Goal: Task Accomplishment & Management: Manage account settings

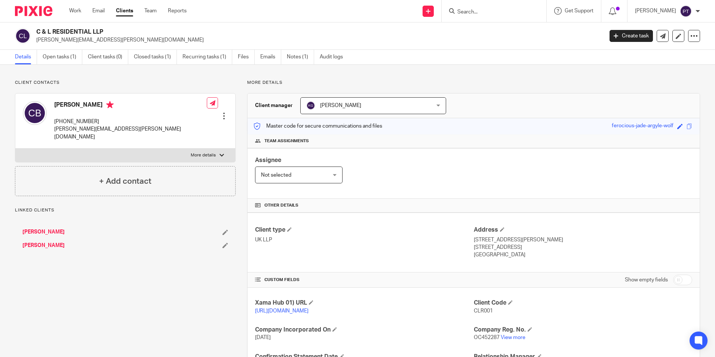
click at [493, 12] on input "Search" at bounding box center [490, 12] width 67 height 7
click at [494, 12] on input "[DEMOGRAPHIC_DATA]" at bounding box center [490, 12] width 67 height 7
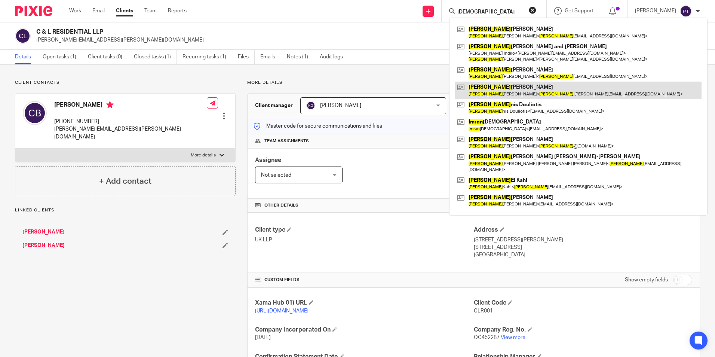
type input "iman"
click at [521, 86] on link at bounding box center [578, 90] width 247 height 17
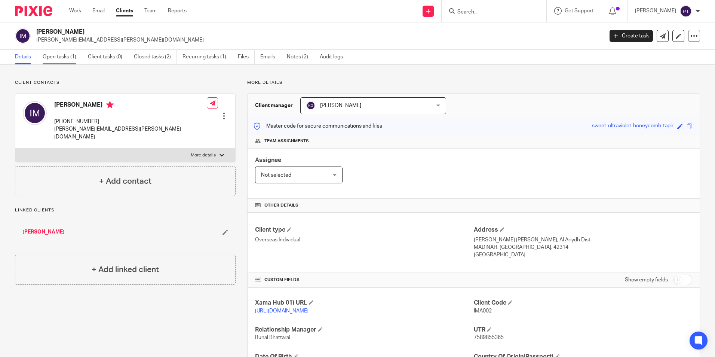
click at [65, 61] on link "Open tasks (1)" at bounding box center [63, 57] width 40 height 15
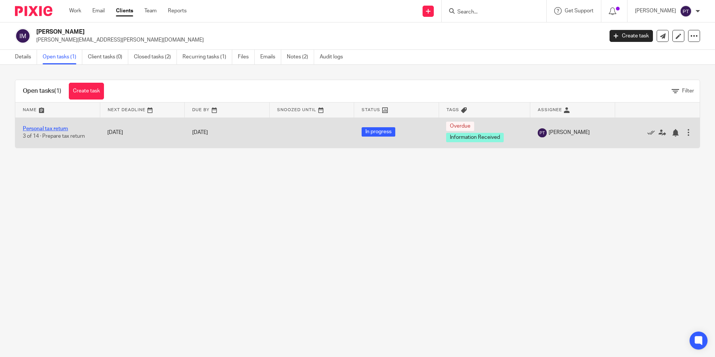
click at [44, 129] on link "Personal tax return" at bounding box center [45, 128] width 45 height 5
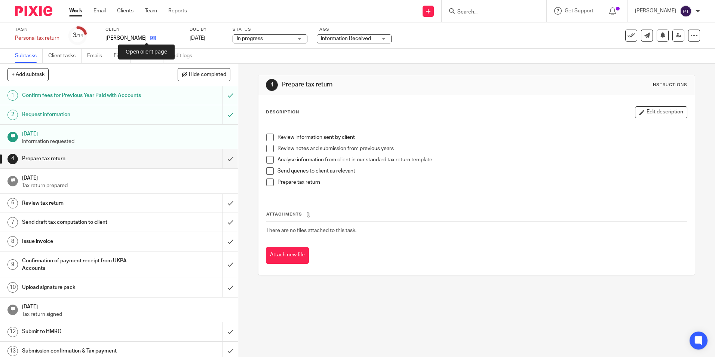
click at [147, 38] on link at bounding box center [151, 37] width 9 height 7
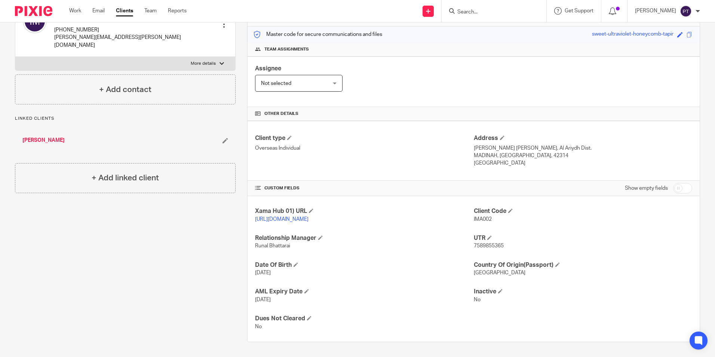
scroll to position [99, 0]
click at [470, 18] on div at bounding box center [494, 11] width 105 height 22
click at [476, 13] on input "Search" at bounding box center [490, 12] width 67 height 7
type input "joumana"
click at [489, 28] on link at bounding box center [524, 32] width 139 height 17
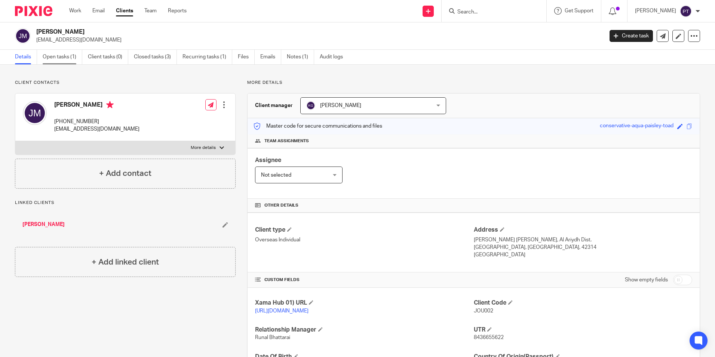
click at [63, 57] on link "Open tasks (1)" at bounding box center [63, 57] width 40 height 15
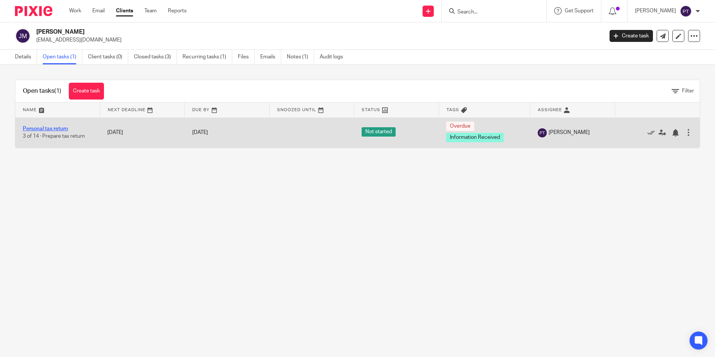
click at [48, 128] on link "Personal tax return" at bounding box center [45, 128] width 45 height 5
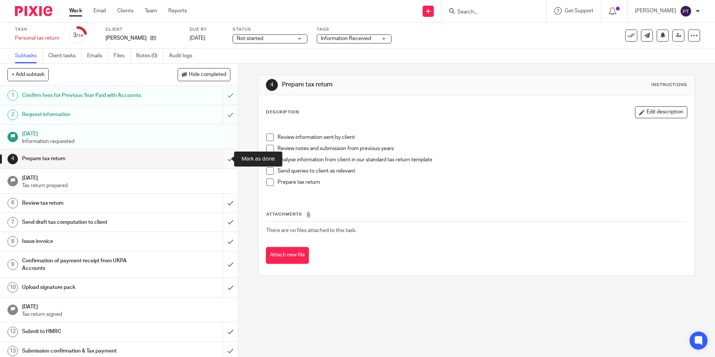
click at [221, 158] on input "submit" at bounding box center [119, 158] width 238 height 19
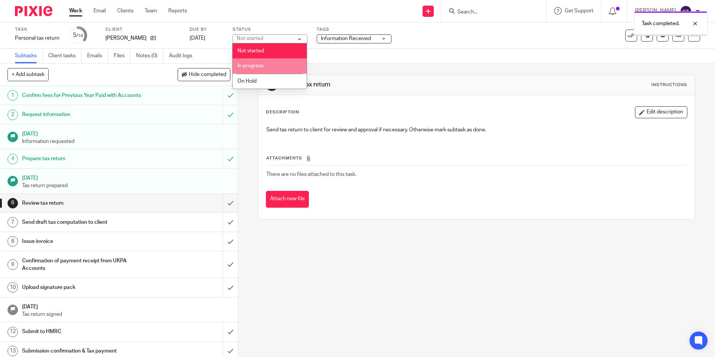
click at [276, 68] on li "In progress" at bounding box center [270, 65] width 74 height 15
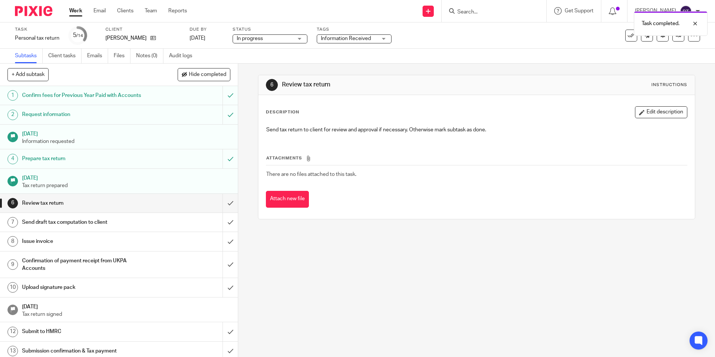
click at [357, 35] on span "Information Received" at bounding box center [349, 39] width 56 height 8
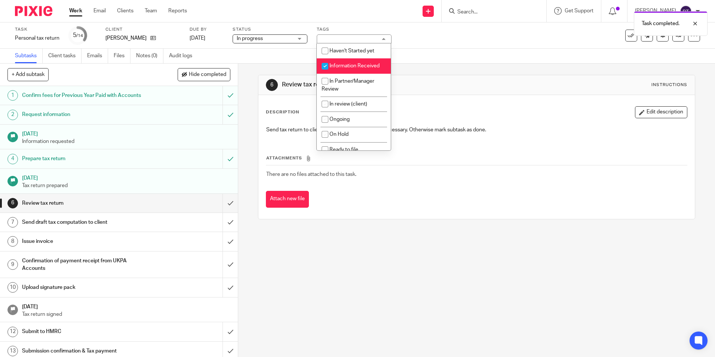
click at [351, 68] on span "Information Received" at bounding box center [355, 65] width 50 height 5
checkbox input "false"
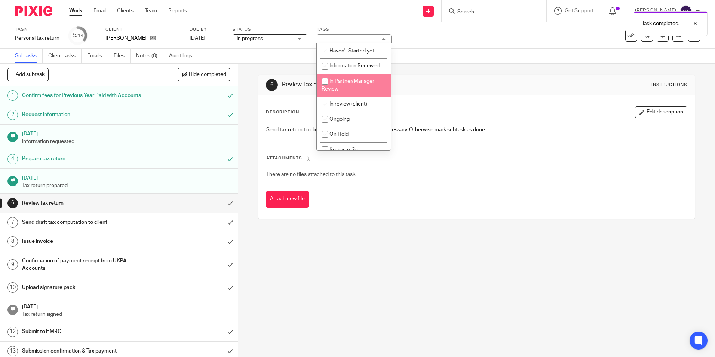
click at [352, 79] on span "In Partner/Manager Review" at bounding box center [348, 85] width 53 height 13
checkbox input "true"
click at [505, 81] on div "6 Review tax return Instructions" at bounding box center [476, 85] width 421 height 12
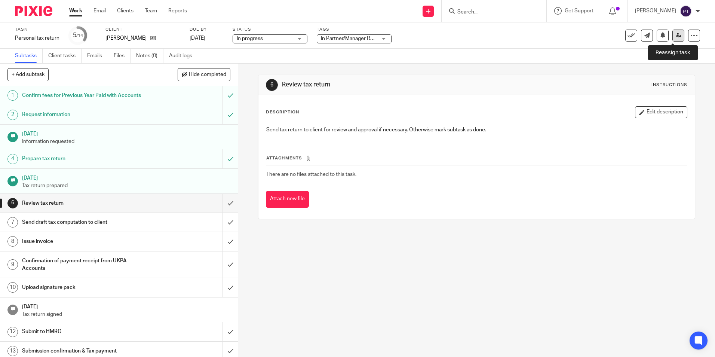
click at [676, 36] on icon at bounding box center [679, 36] width 6 height 6
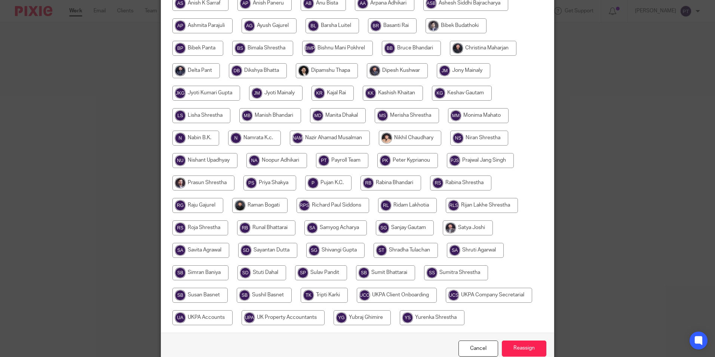
scroll to position [125, 0]
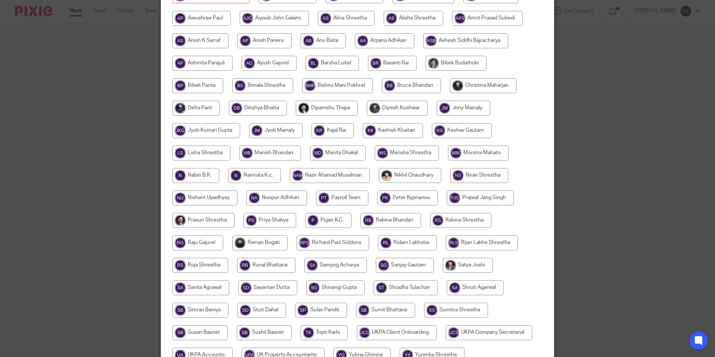
click at [456, 131] on input "radio" at bounding box center [462, 130] width 60 height 15
radio input "true"
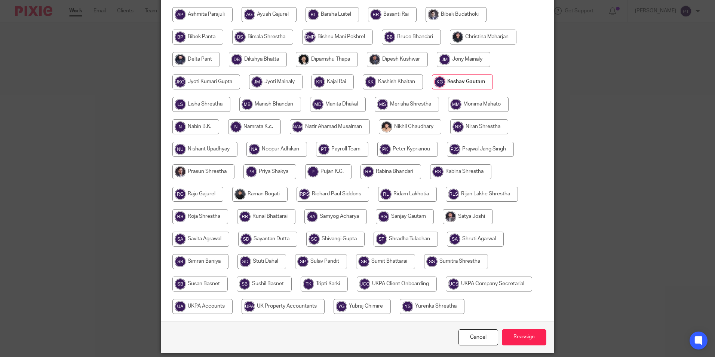
scroll to position [200, 0]
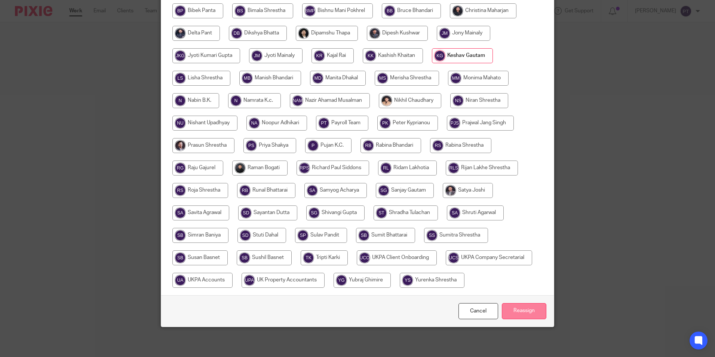
click at [513, 309] on input "Reassign" at bounding box center [524, 311] width 45 height 16
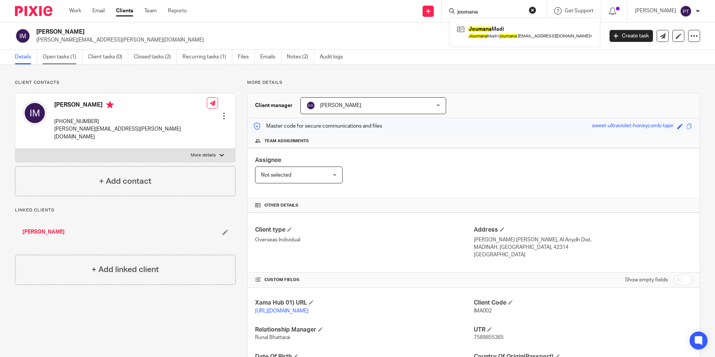
click at [59, 57] on link "Open tasks (1)" at bounding box center [63, 57] width 40 height 15
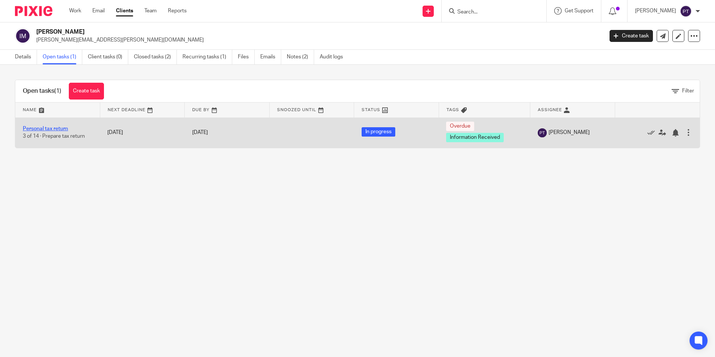
click at [55, 128] on link "Personal tax return" at bounding box center [45, 128] width 45 height 5
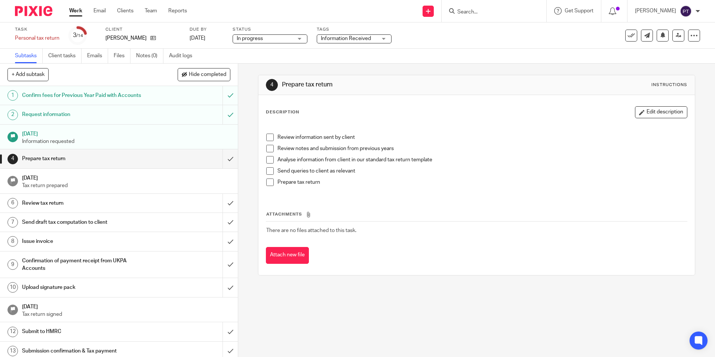
click at [365, 40] on span "Information Received" at bounding box center [346, 38] width 50 height 5
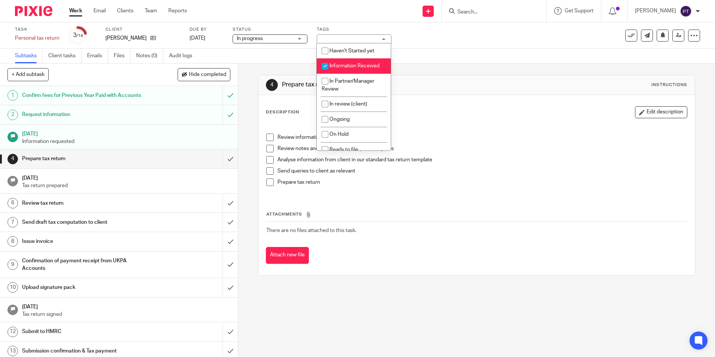
click at [351, 68] on li "Information Received" at bounding box center [354, 65] width 74 height 15
checkbox input "false"
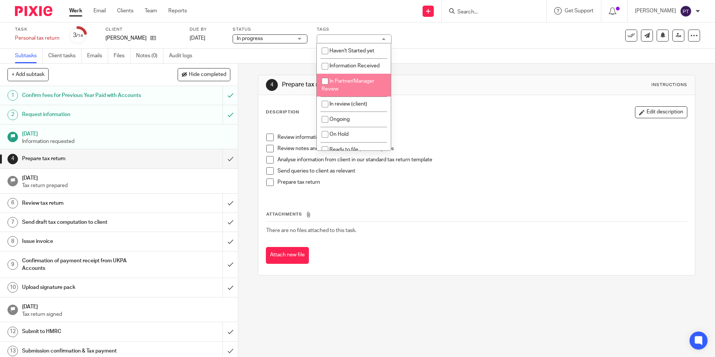
click at [344, 79] on span "In Partner/Manager Review" at bounding box center [348, 85] width 53 height 13
checkbox input "true"
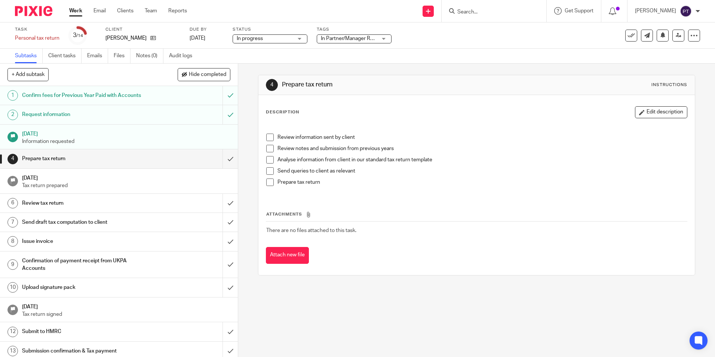
click at [502, 76] on div "4 Prepare tax return Instructions" at bounding box center [476, 85] width 436 height 20
click at [676, 36] on icon at bounding box center [679, 36] width 6 height 6
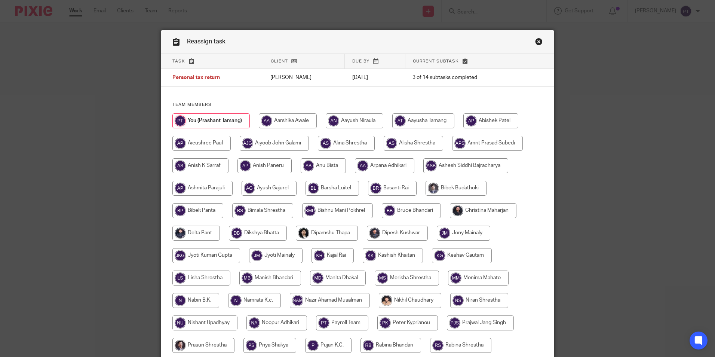
click at [459, 258] on input "radio" at bounding box center [462, 255] width 60 height 15
radio input "true"
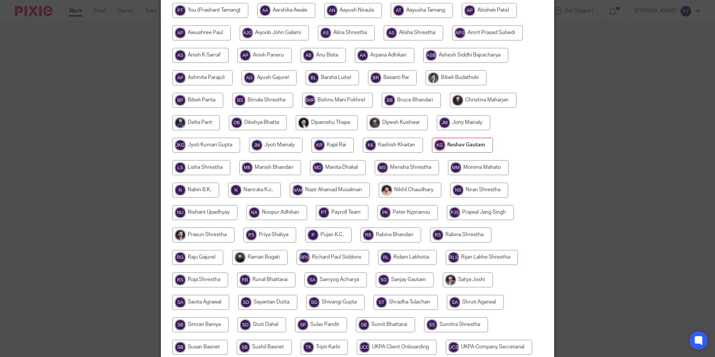
scroll to position [200, 0]
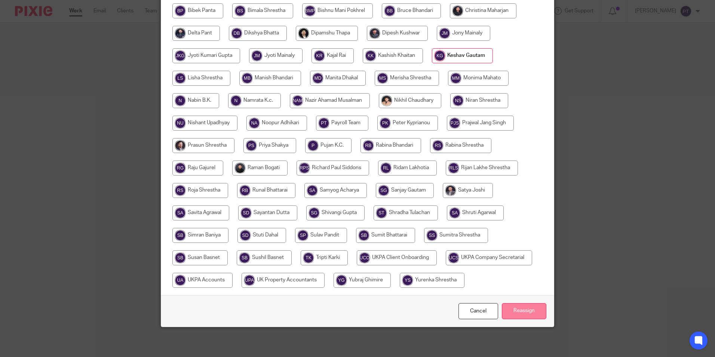
click at [522, 313] on input "Reassign" at bounding box center [524, 311] width 45 height 16
